Goal: Information Seeking & Learning: Check status

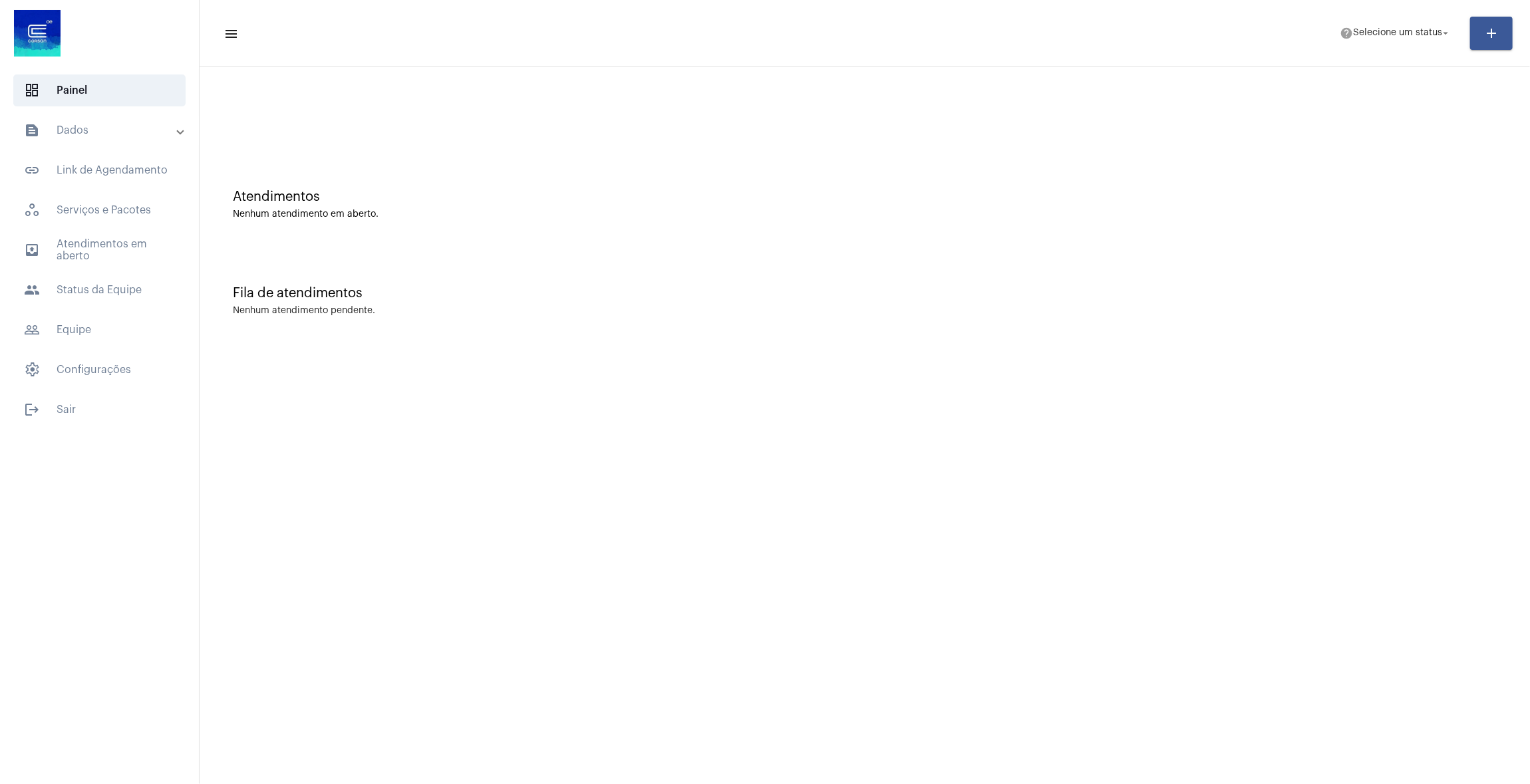
click at [102, 137] on mat-panel-title "text_snippet_outlined Dados" at bounding box center [101, 130] width 154 height 16
click at [82, 463] on mat-accordion "text_snippet_outlined Dados text_snippet_outlined Relatórios history_outlined H…" at bounding box center [99, 326] width 199 height 425
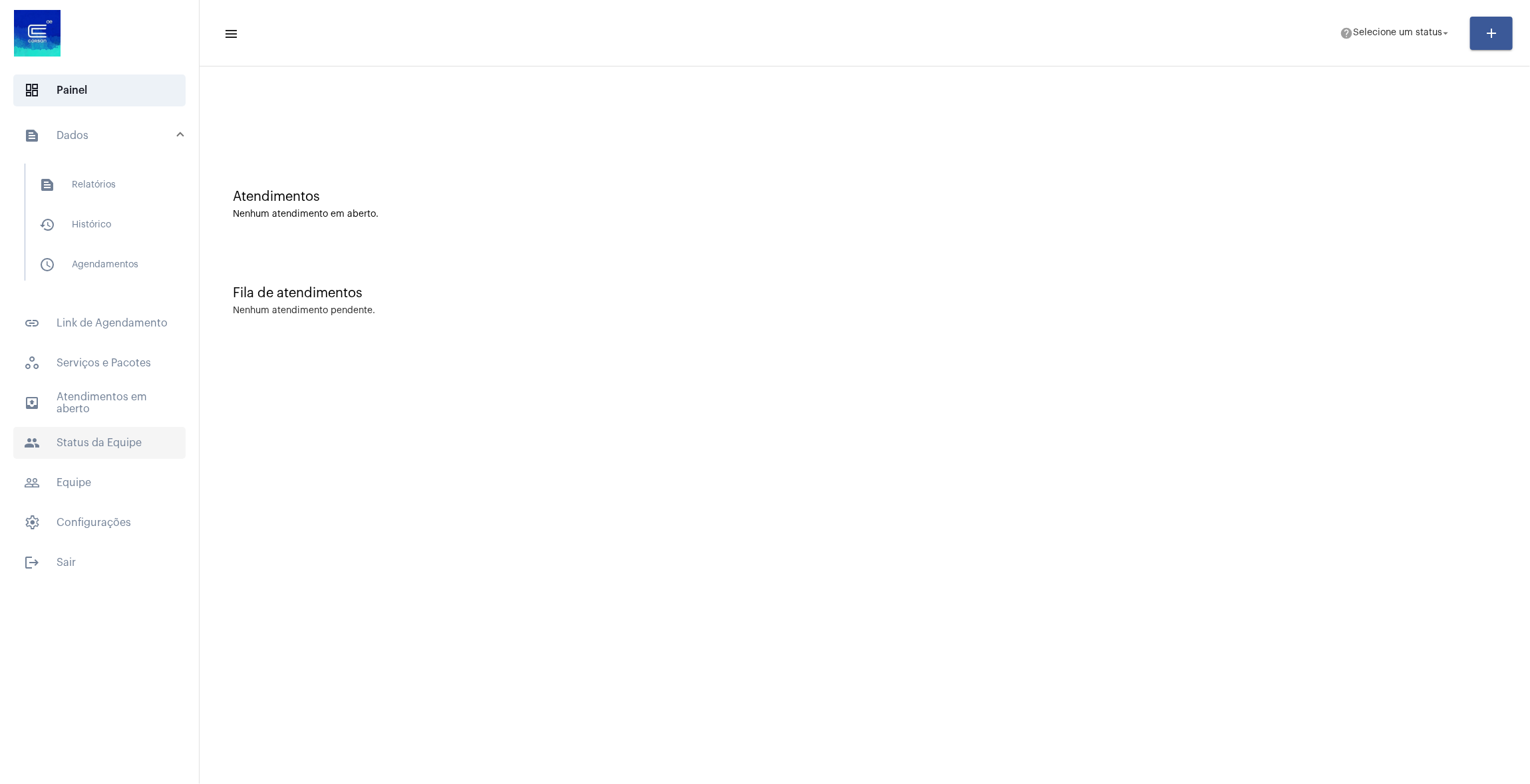
click at [82, 449] on span "people Status da Equipe" at bounding box center [99, 442] width 172 height 32
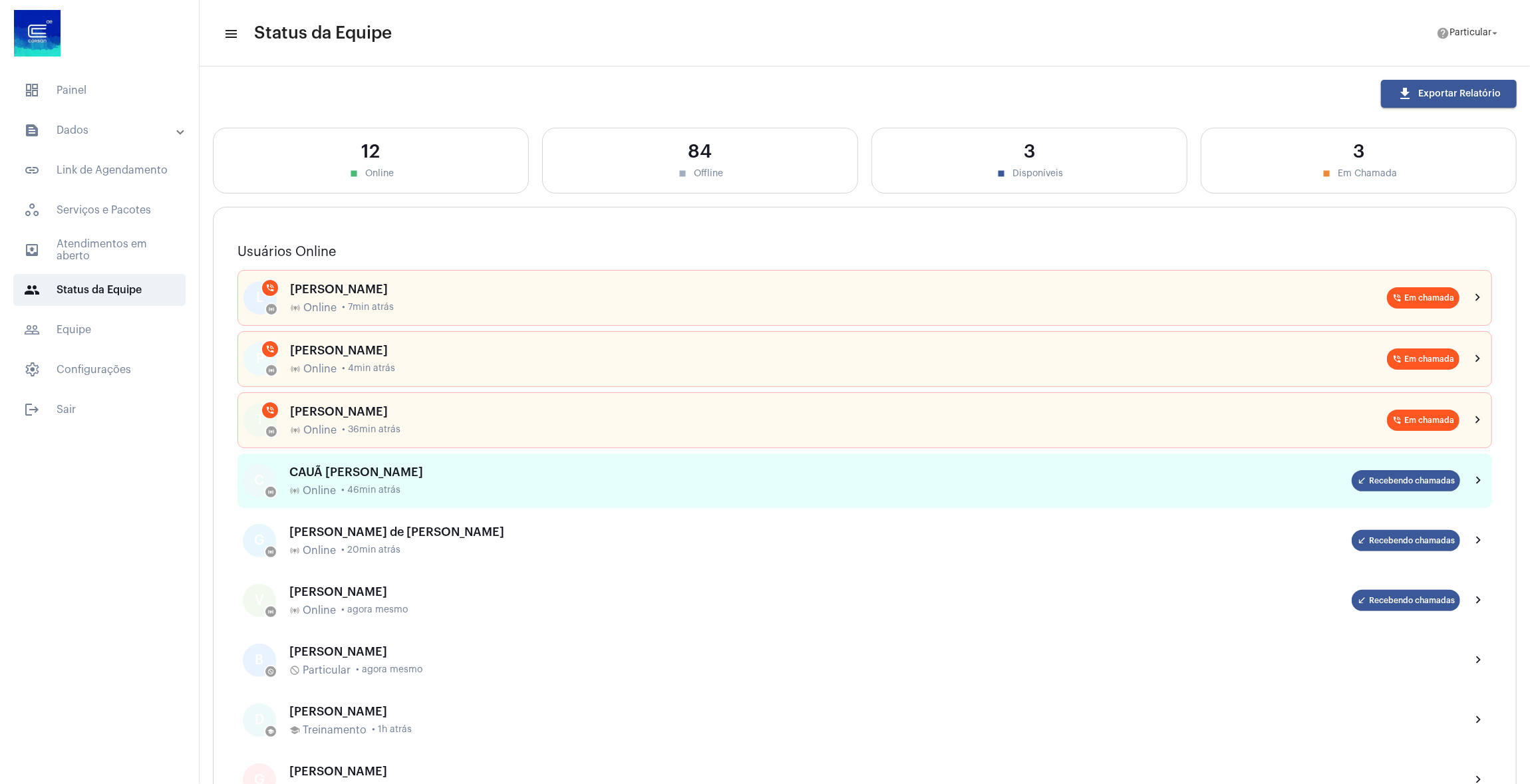
click at [404, 476] on div "CAUÃ [PERSON_NAME] online_prediction Online • 46min atrás" at bounding box center [821, 481] width 1062 height 31
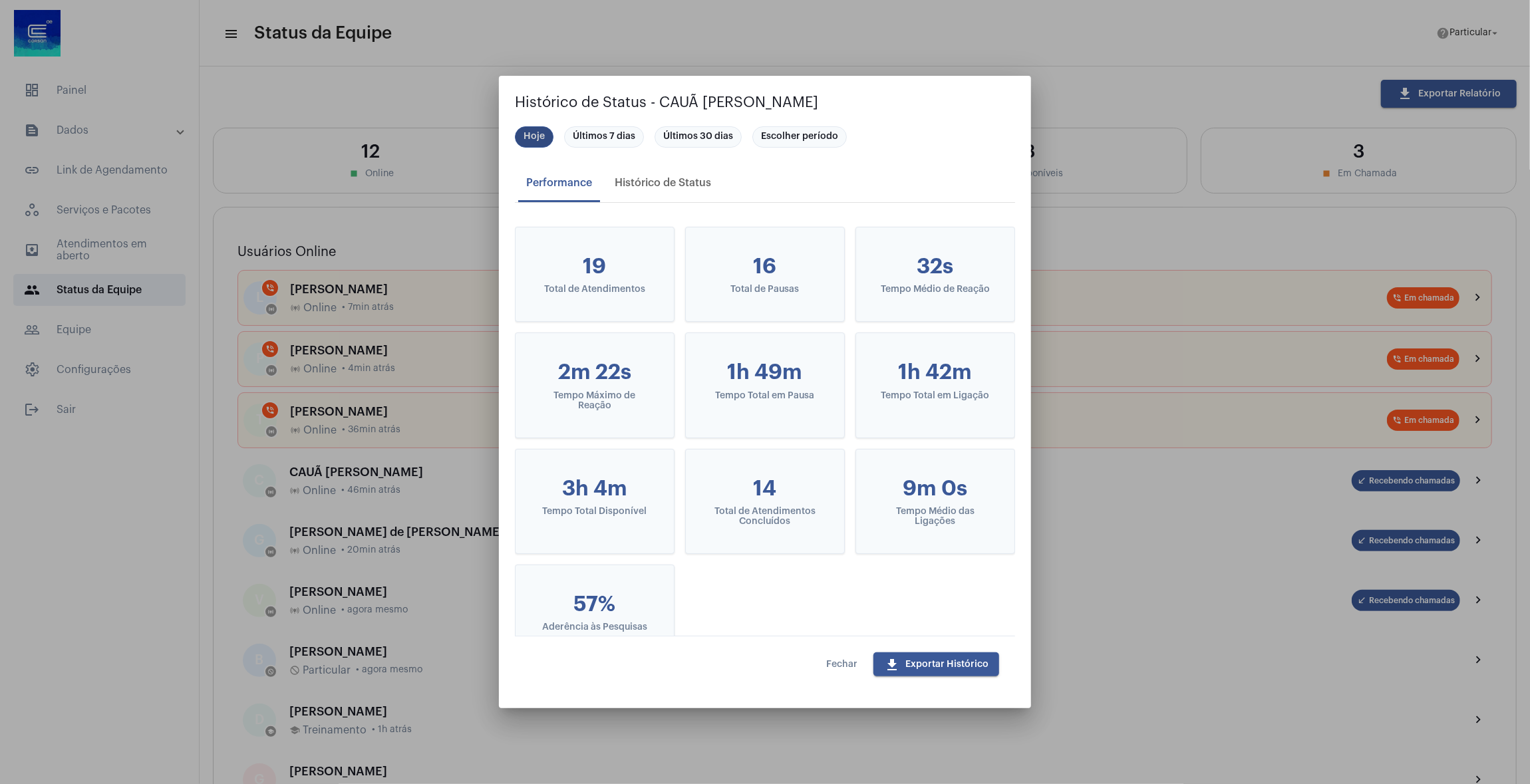
scroll to position [120, 0]
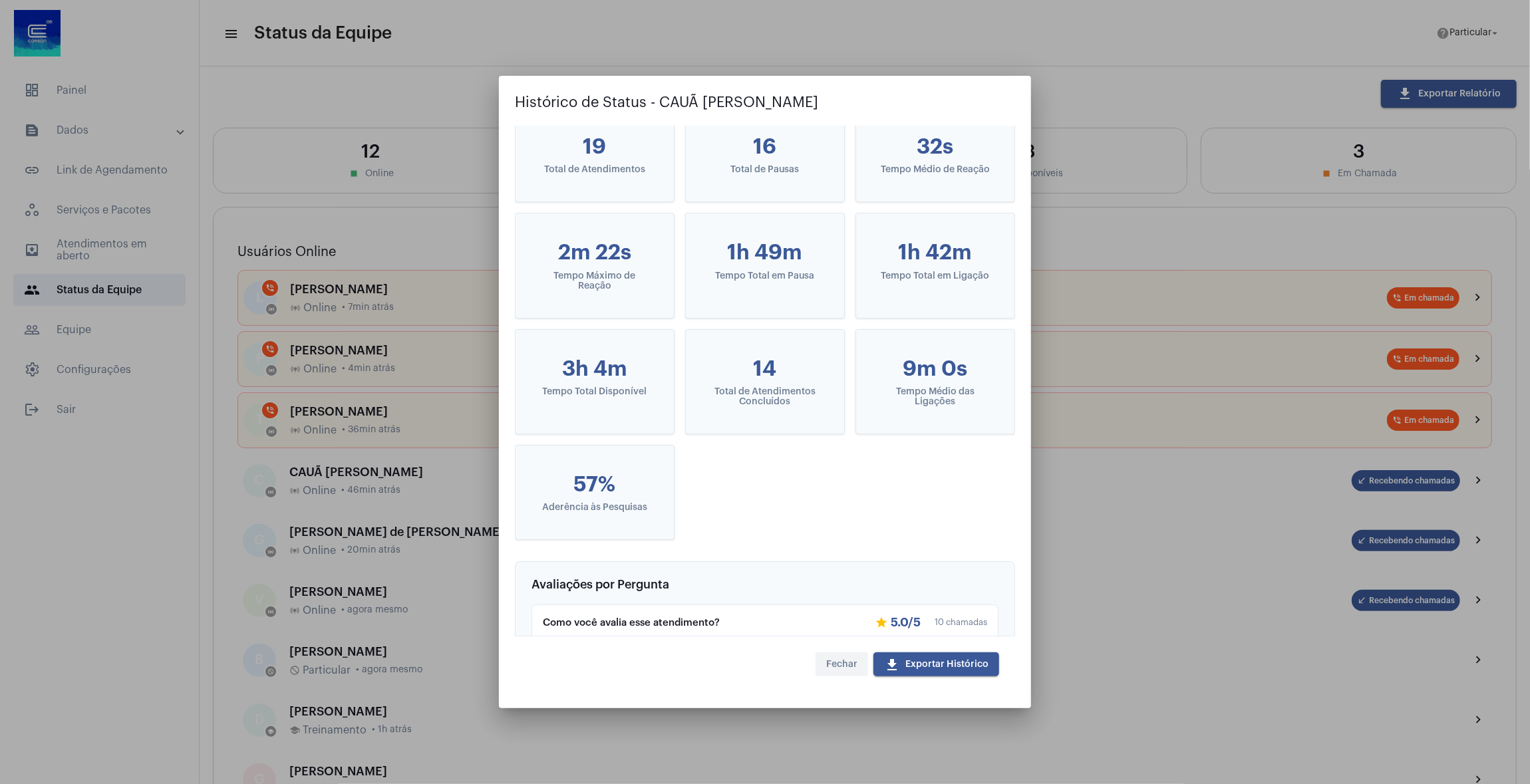
click at [841, 658] on button "Fechar" at bounding box center [841, 664] width 53 height 24
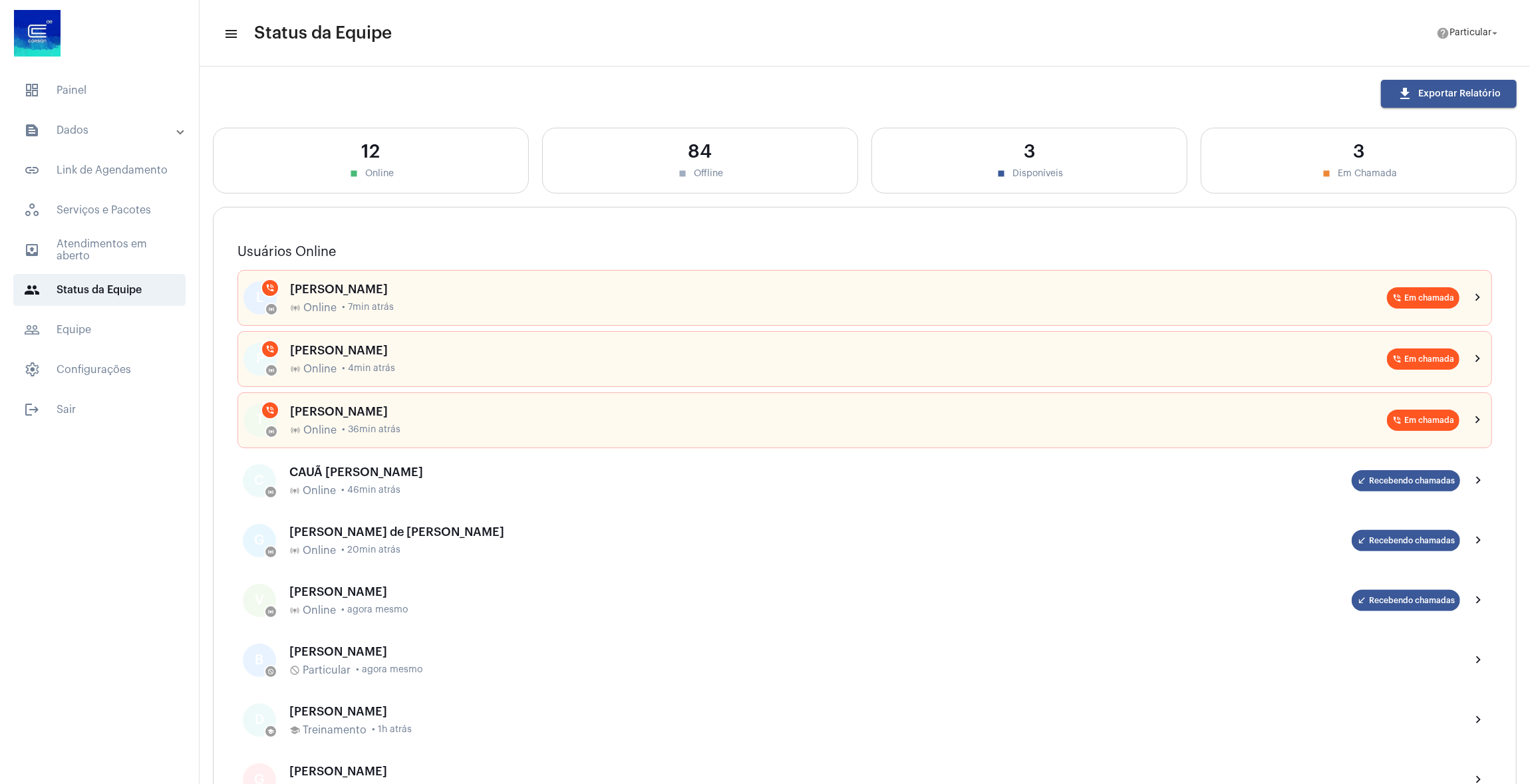
click at [139, 142] on mat-expansion-panel-header "text_snippet_outlined Dados" at bounding box center [103, 130] width 191 height 32
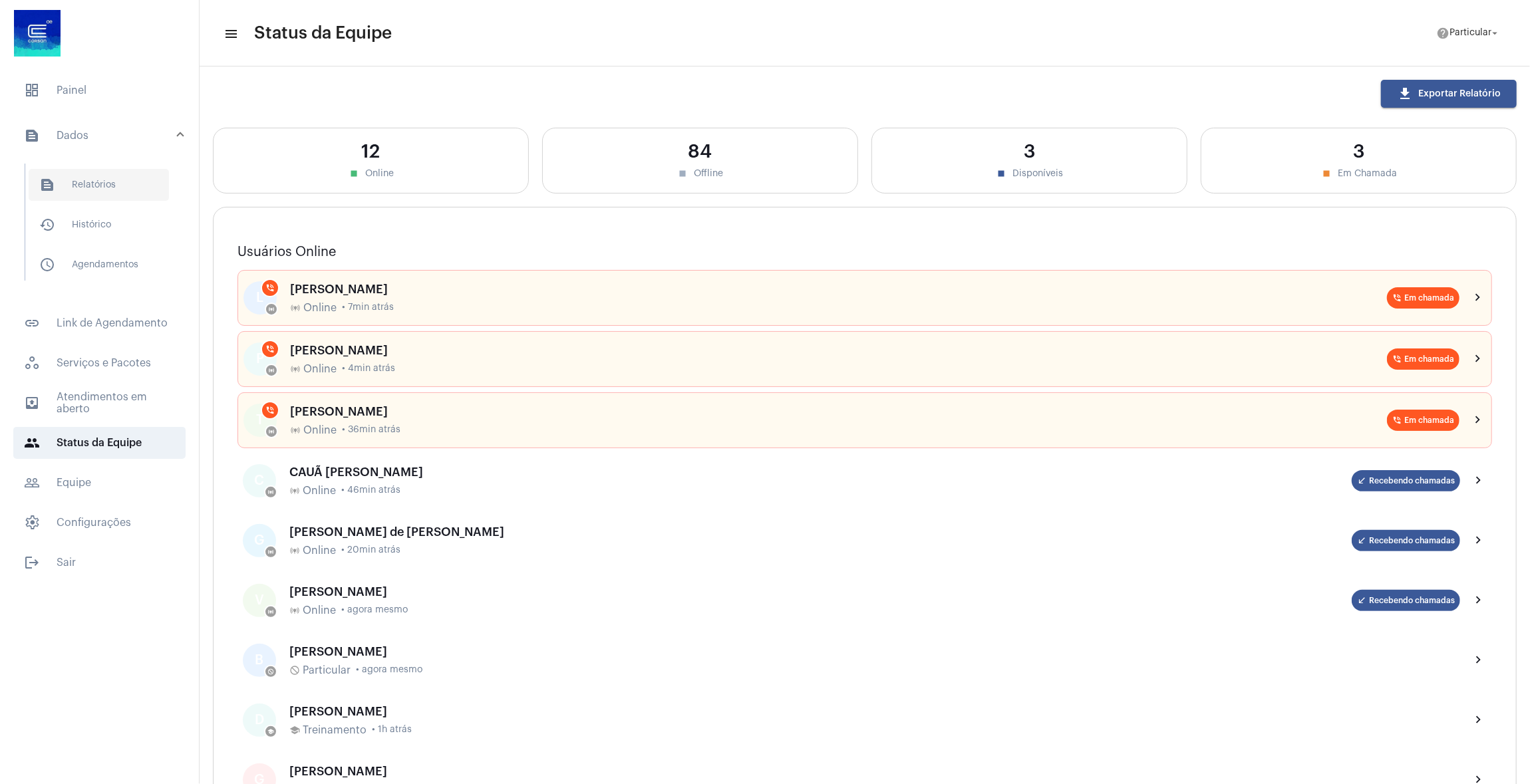
click at [137, 193] on span "text_snippet_outlined Relatórios" at bounding box center [99, 185] width 141 height 32
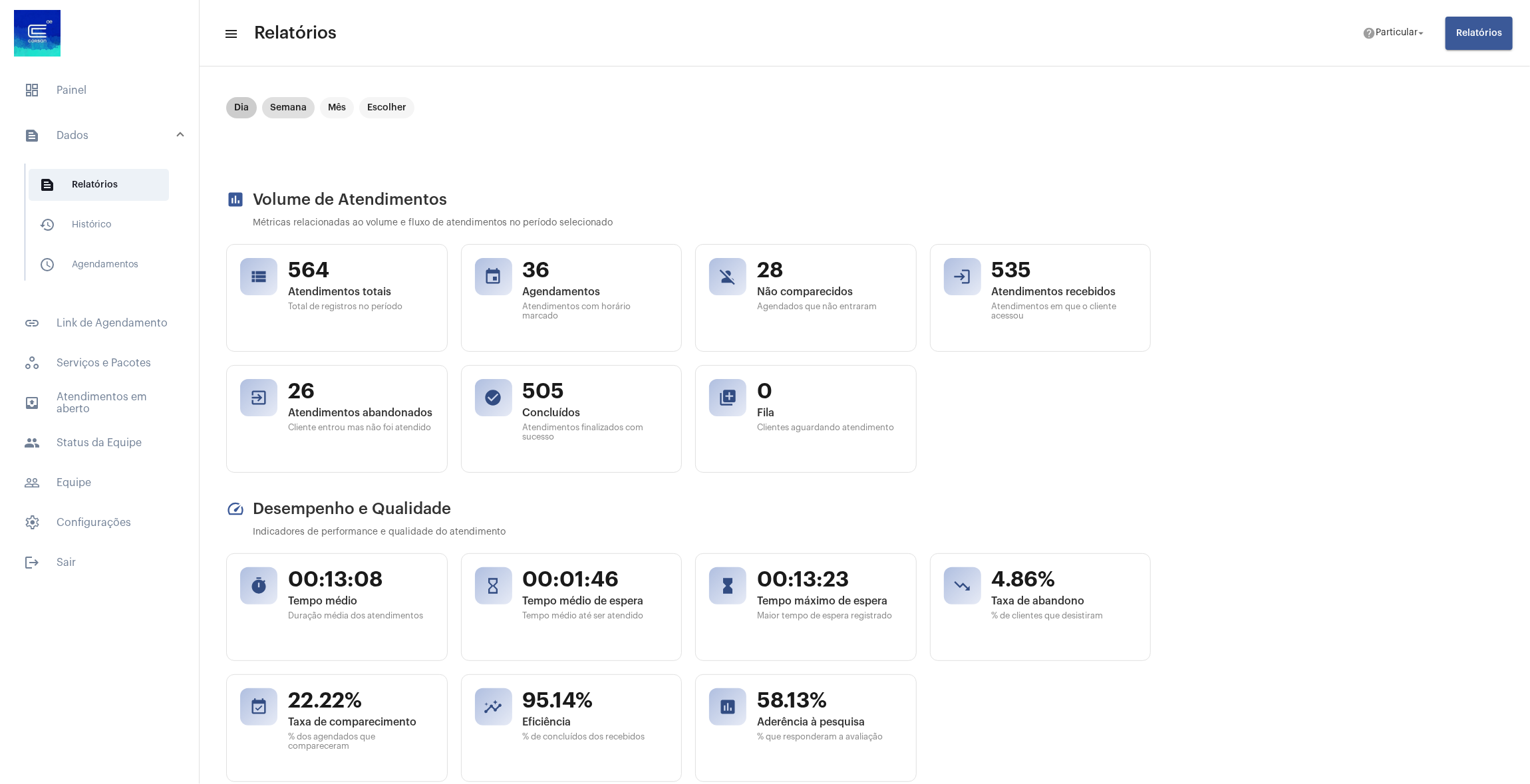
click at [234, 101] on mat-chip "Dia" at bounding box center [241, 107] width 30 height 21
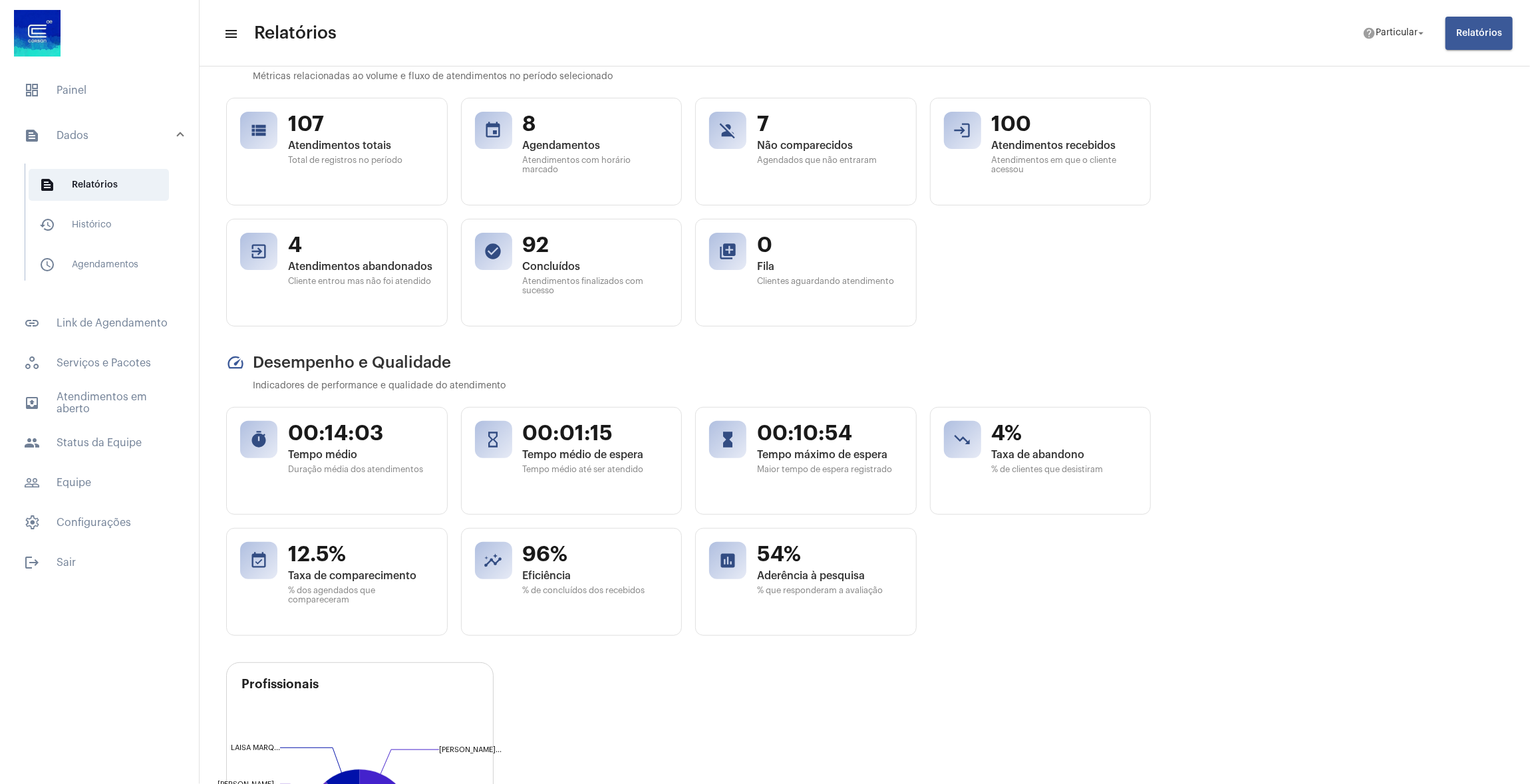
scroll to position [120, 0]
